Goal: Task Accomplishment & Management: Use online tool/utility

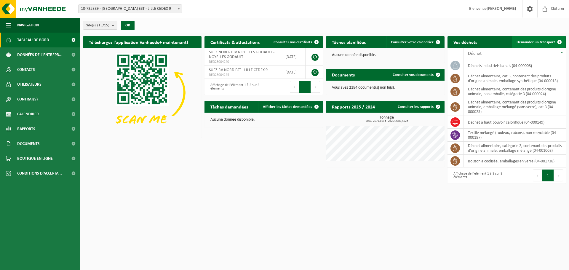
click at [375, 41] on span "Demander un transport" at bounding box center [536, 42] width 39 height 4
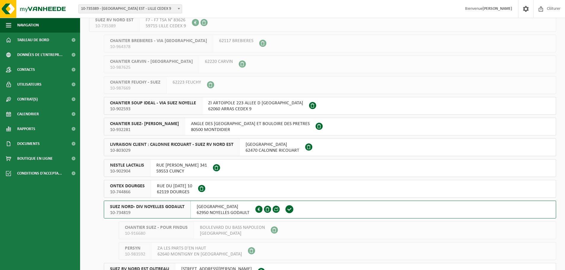
scroll to position [119, 0]
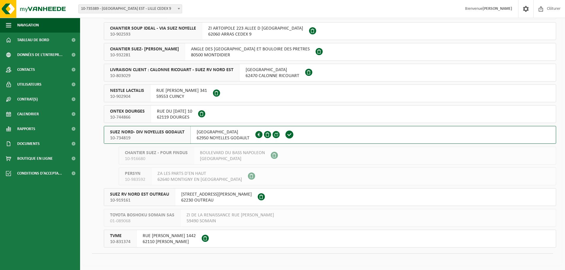
click at [158, 136] on span "10-734819" at bounding box center [147, 138] width 74 height 6
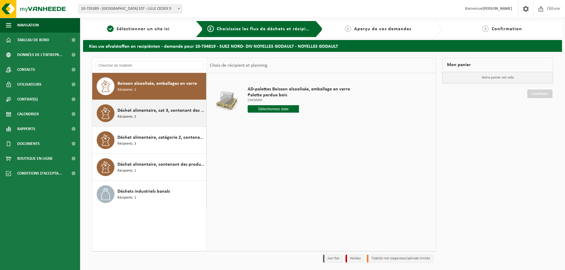
click at [177, 119] on div "Déchet alimentaire, cat 3, contenant des produits d'origine animale, emballage …" at bounding box center [160, 113] width 87 height 18
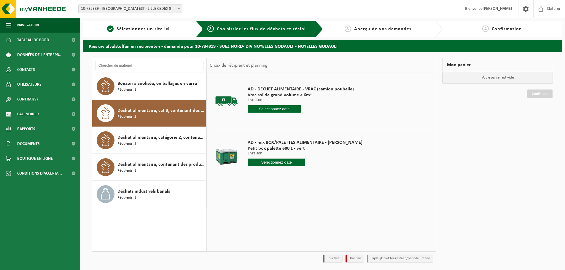
click at [261, 165] on input "text" at bounding box center [277, 162] width 58 height 7
click at [284, 227] on div "21" at bounding box center [284, 224] width 10 height 9
type input "à partir de 2025-08-21"
type input "2025-08-21"
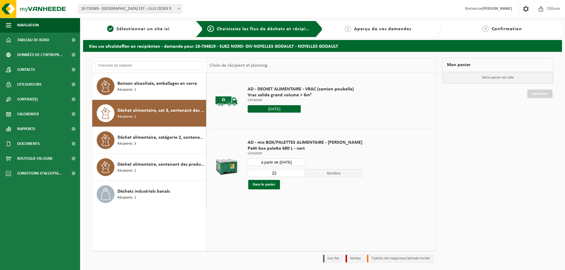
drag, startPoint x: 277, startPoint y: 174, endPoint x: 251, endPoint y: 173, distance: 25.5
click at [251, 173] on input "22" at bounding box center [277, 173] width 58 height 8
type input "1"
click at [261, 184] on button "Dans le panier" at bounding box center [264, 184] width 32 height 9
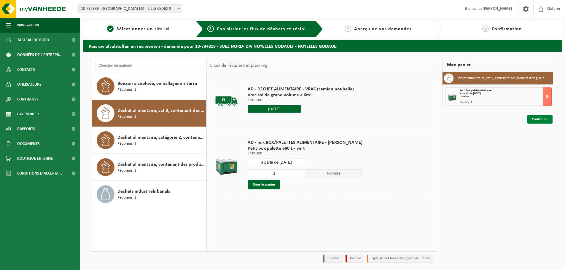
click at [542, 119] on link "Continuer" at bounding box center [539, 119] width 25 height 9
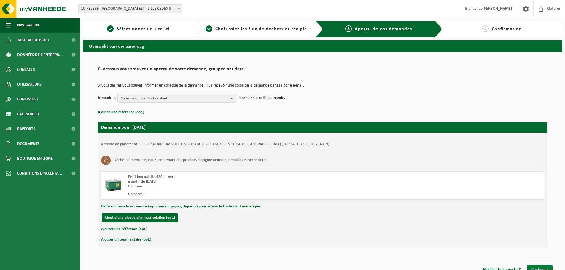
click at [535, 267] on link "Confirmer" at bounding box center [540, 269] width 26 height 9
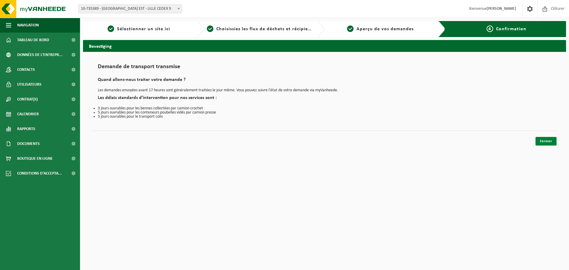
click at [541, 142] on link "Fermer" at bounding box center [546, 141] width 21 height 9
